Goal: Information Seeking & Learning: Learn about a topic

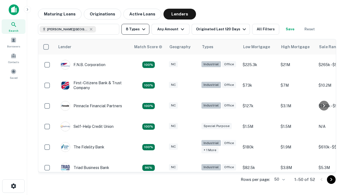
click at [135, 29] on button "8 Types" at bounding box center [135, 29] width 28 height 11
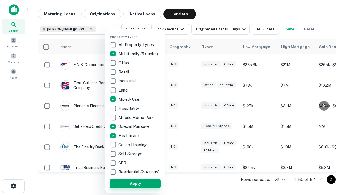
click at [135, 183] on button "Apply" at bounding box center [135, 184] width 51 height 10
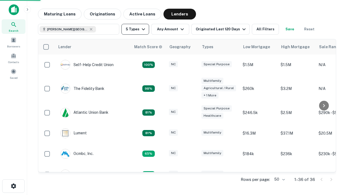
click at [135, 29] on button "5 Types" at bounding box center [135, 29] width 28 height 11
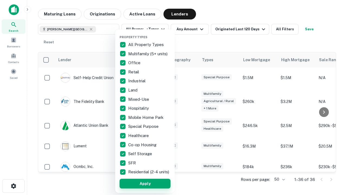
click at [145, 183] on button "Apply" at bounding box center [144, 184] width 51 height 10
